Goal: Entertainment & Leisure: Consume media (video, audio)

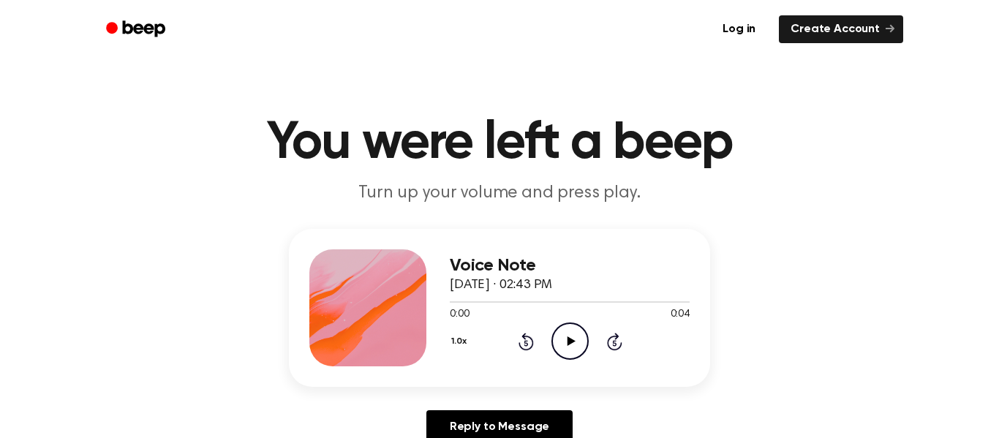
click at [550, 331] on div "1.0x Rewind 5 seconds Play Audio Skip 5 seconds" at bounding box center [570, 340] width 240 height 37
click at [555, 337] on icon "Play Audio" at bounding box center [569, 340] width 37 height 37
click at [571, 338] on icon "Play Audio" at bounding box center [569, 340] width 37 height 37
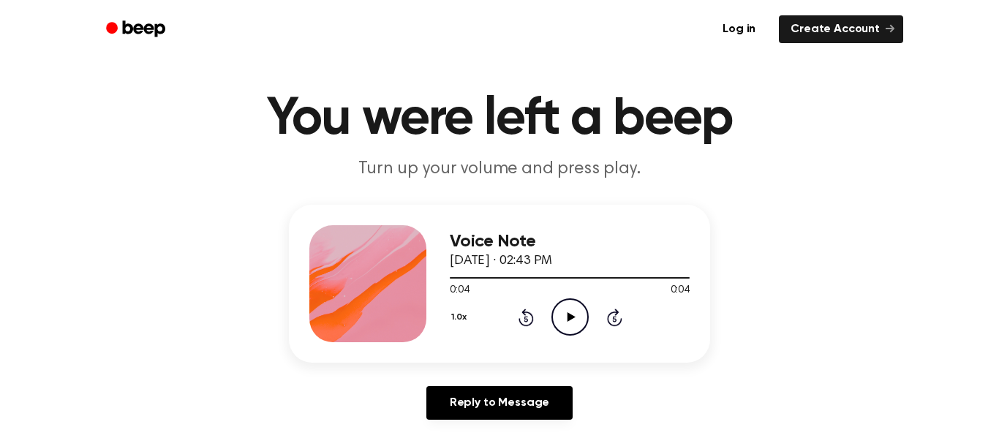
scroll to position [134, 0]
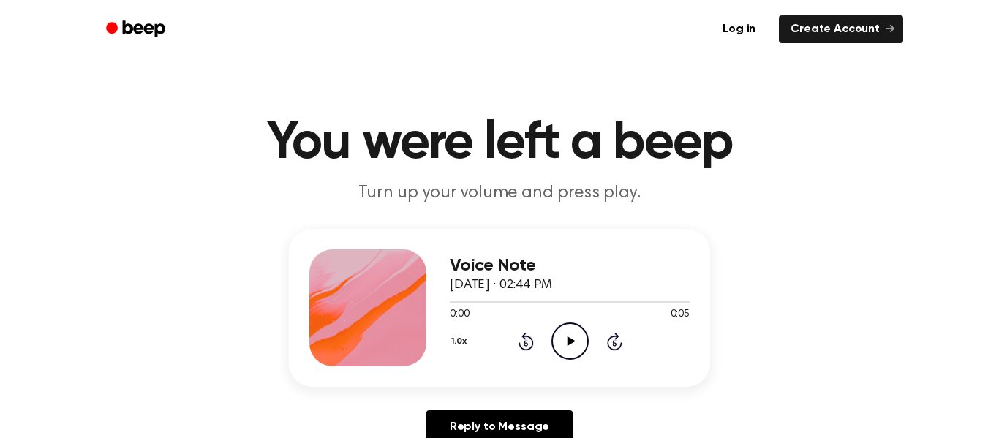
click at [565, 340] on icon "Play Audio" at bounding box center [569, 340] width 37 height 37
click at [558, 336] on icon "Play Audio" at bounding box center [569, 340] width 37 height 37
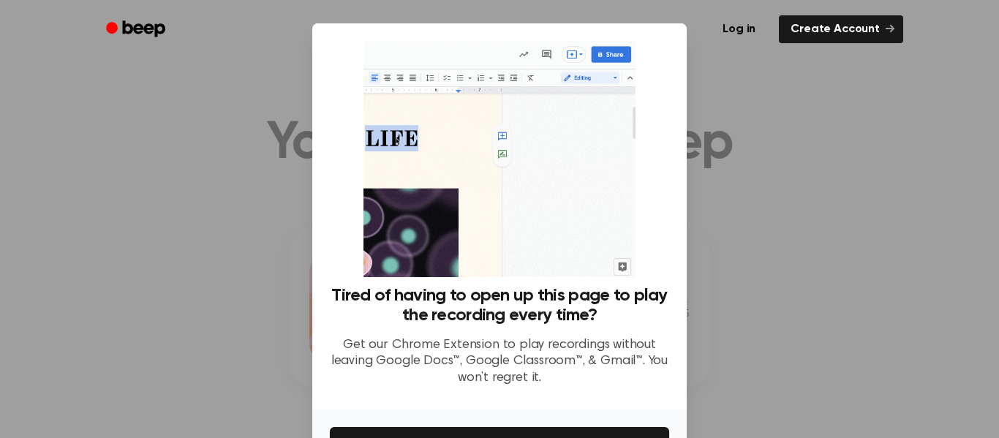
click at [681, 186] on div "Tired of having to open up this page to play the recording every time? Get our …" at bounding box center [499, 216] width 374 height 386
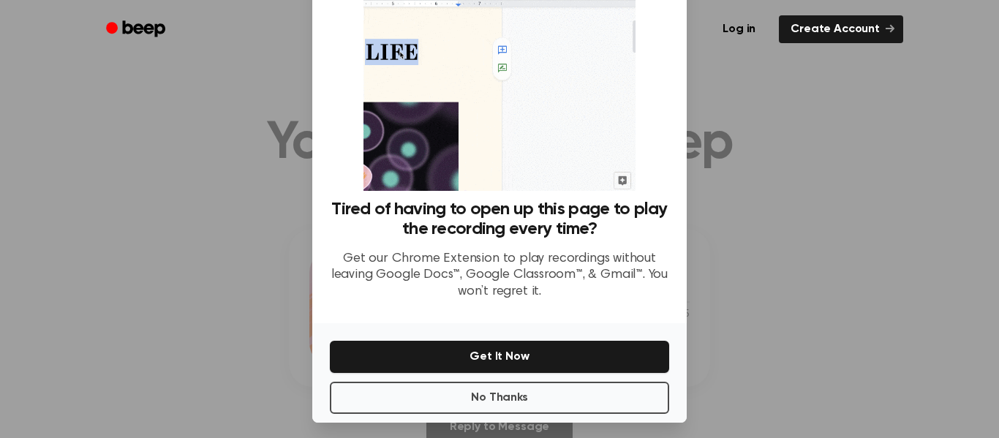
scroll to position [91, 0]
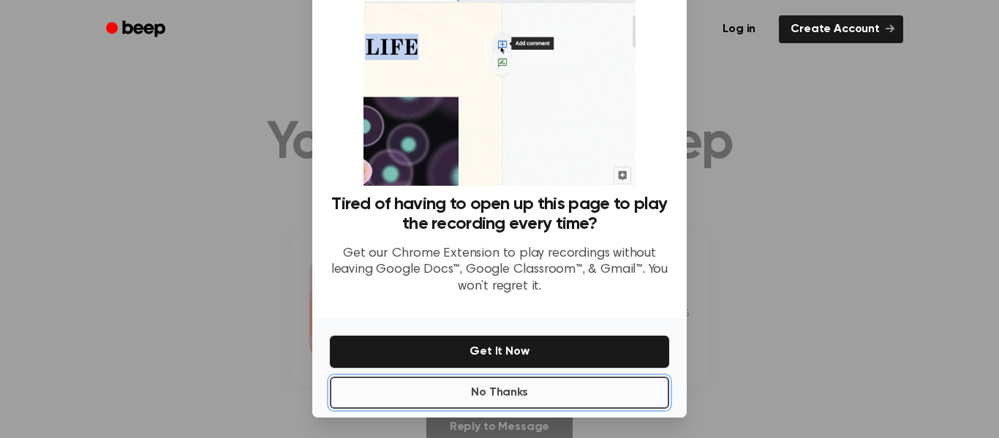
click at [505, 394] on button "No Thanks" at bounding box center [499, 393] width 339 height 32
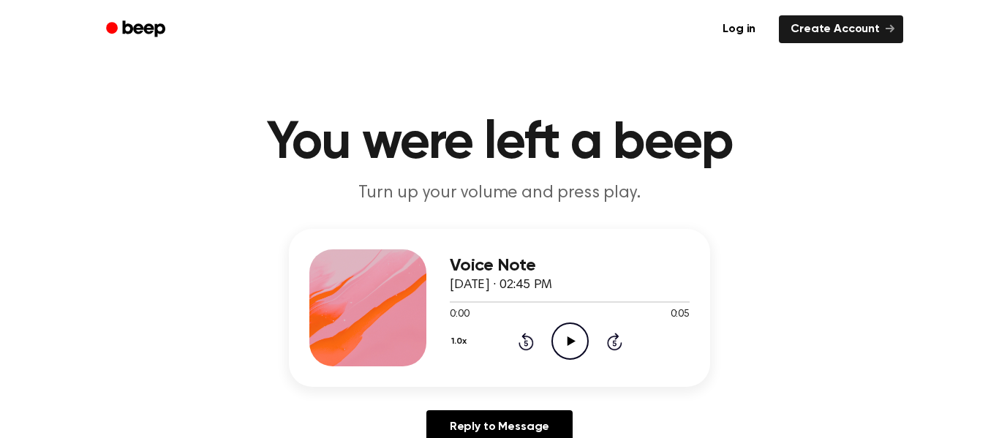
click at [572, 341] on icon at bounding box center [571, 341] width 8 height 10
click at [571, 349] on icon "Play Audio" at bounding box center [569, 340] width 37 height 37
click at [563, 343] on icon "Play Audio" at bounding box center [569, 340] width 37 height 37
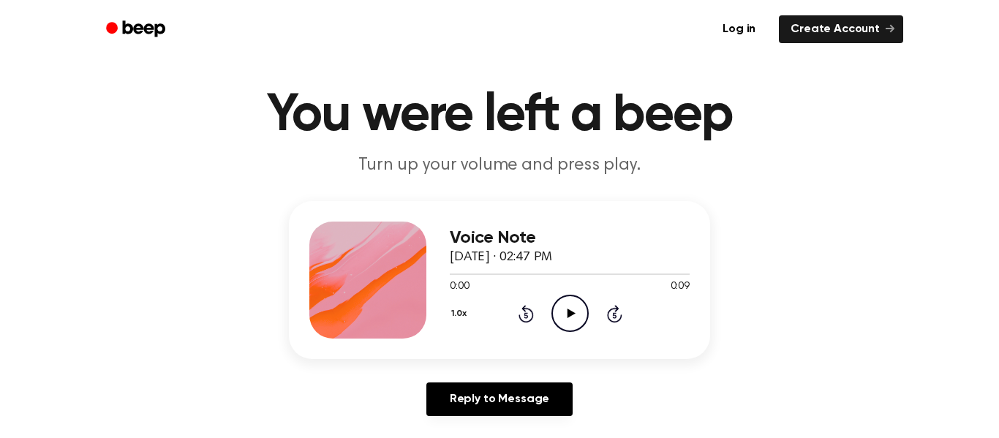
scroll to position [30, 0]
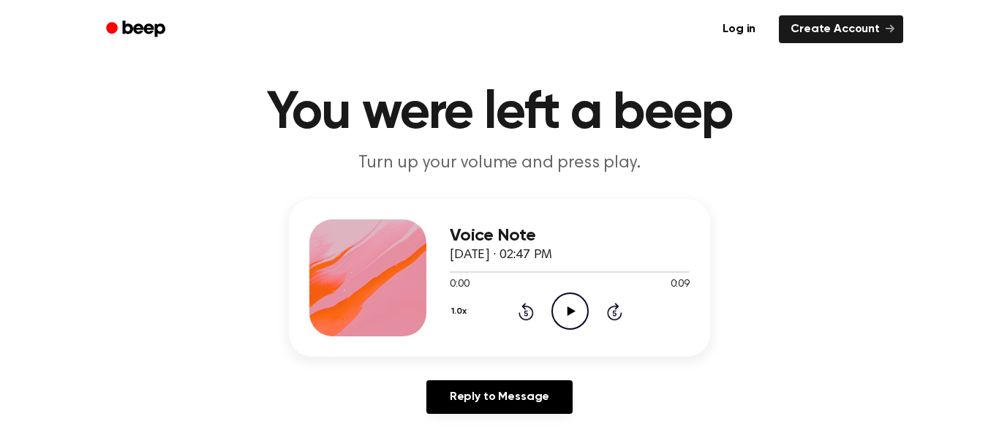
click at [562, 304] on icon "Play Audio" at bounding box center [569, 310] width 37 height 37
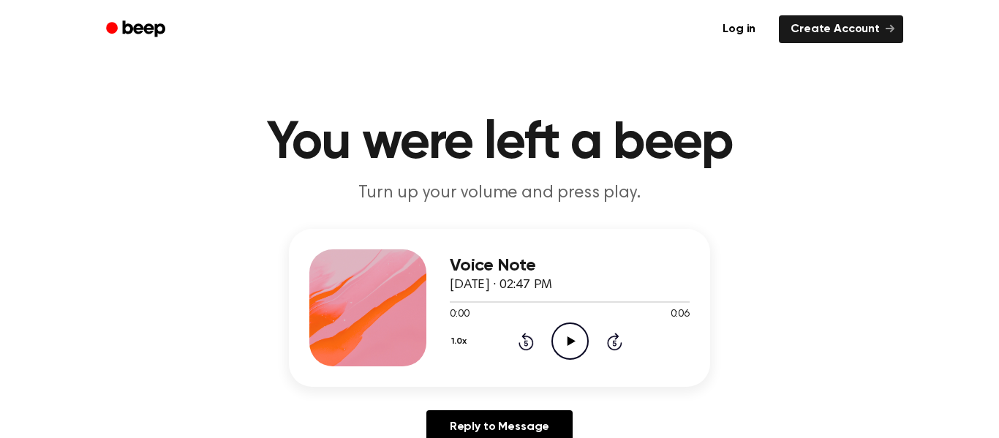
click at [563, 334] on icon "Play Audio" at bounding box center [569, 340] width 37 height 37
click at [564, 336] on icon "Play Audio" at bounding box center [569, 340] width 37 height 37
click at [569, 347] on icon "Play Audio" at bounding box center [569, 340] width 37 height 37
click at [578, 343] on icon "Play Audio" at bounding box center [569, 340] width 37 height 37
click at [580, 350] on icon "Play Audio" at bounding box center [569, 340] width 37 height 37
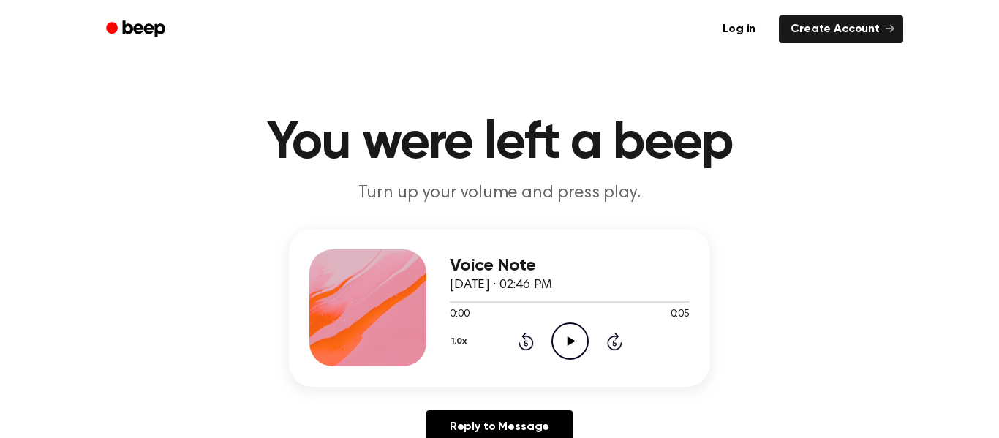
click at [585, 346] on icon "Play Audio" at bounding box center [569, 340] width 37 height 37
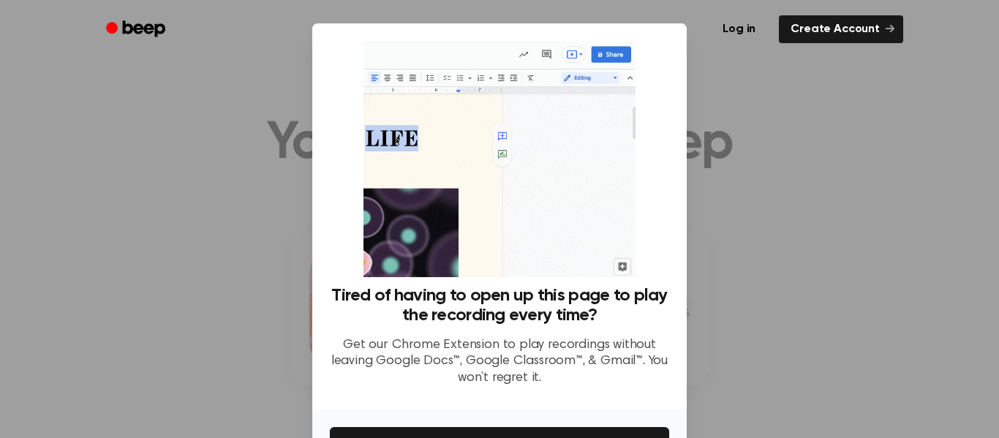
click at [684, 317] on div "Tired of having to open up this page to play the recording every time? Get our …" at bounding box center [499, 216] width 374 height 386
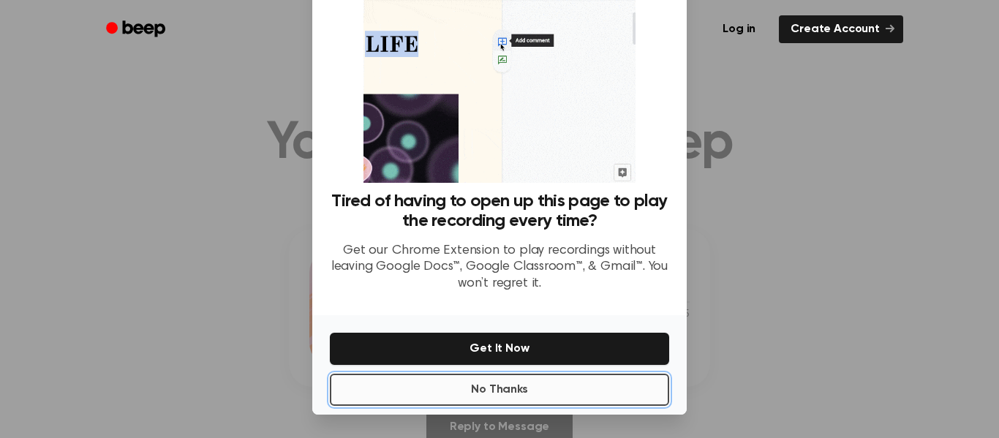
click at [567, 386] on button "No Thanks" at bounding box center [499, 390] width 339 height 32
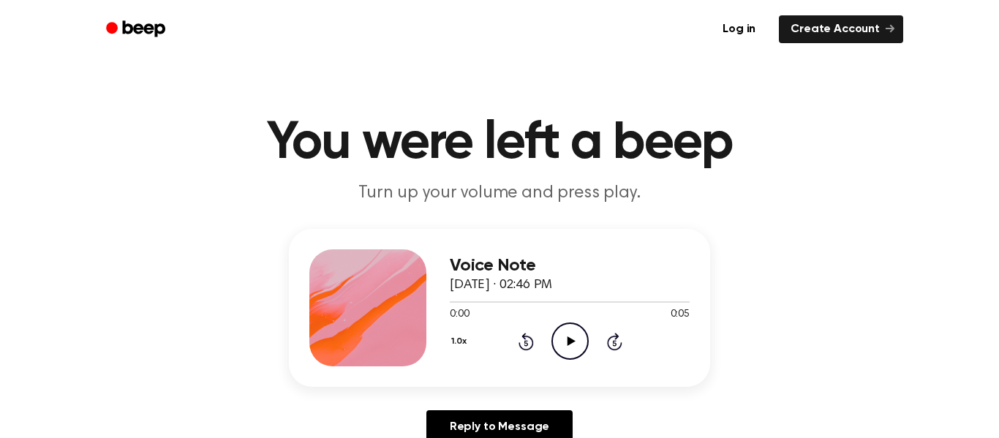
click at [558, 341] on icon "Play Audio" at bounding box center [569, 340] width 37 height 37
click at [584, 346] on icon "Play Audio" at bounding box center [569, 340] width 37 height 37
click at [581, 346] on icon "Play Audio" at bounding box center [569, 340] width 37 height 37
click at [518, 333] on icon "Rewind 5 seconds" at bounding box center [526, 341] width 16 height 19
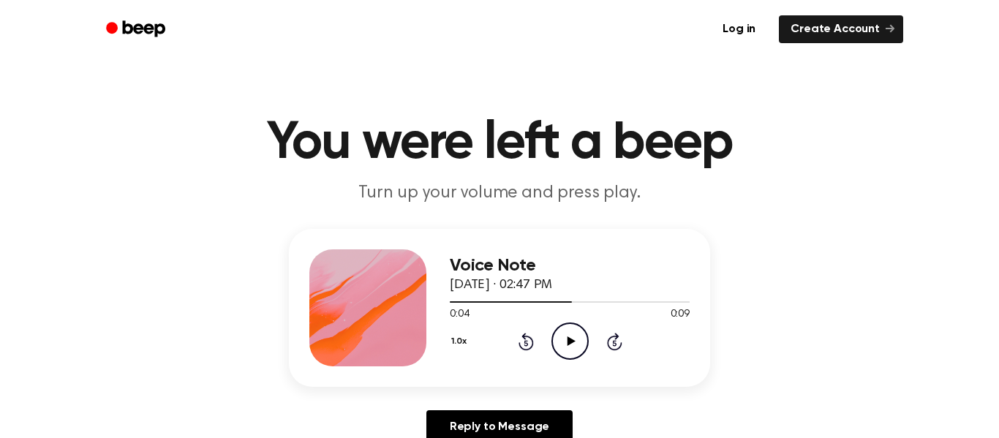
click at [521, 349] on icon at bounding box center [525, 342] width 15 height 18
click at [553, 342] on icon "Play Audio" at bounding box center [569, 340] width 37 height 37
